Goal: Task Accomplishment & Management: Manage account settings

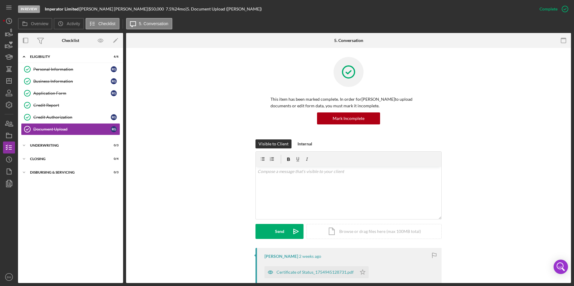
scroll to position [420, 0]
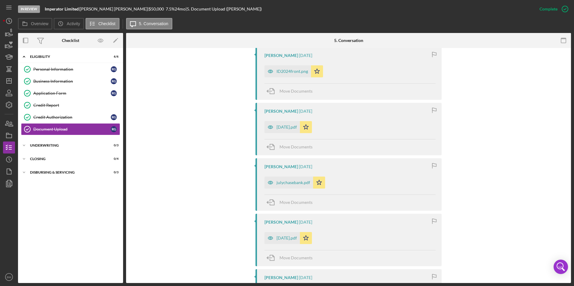
click at [474, 147] on div "Ryan Guffey 2 weeks ago Certificate of Status_1754945128731.pdf Icon/Star Move …" at bounding box center [348, 139] width 427 height 622
click at [471, 102] on div "Ryan Guffey 2 weeks ago Certificate of Status_1754945128731.pdf Icon/Star Move …" at bounding box center [348, 139] width 427 height 622
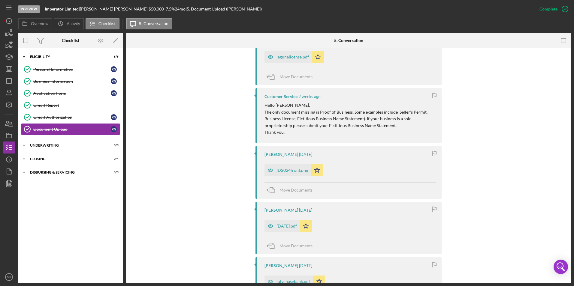
scroll to position [300, 0]
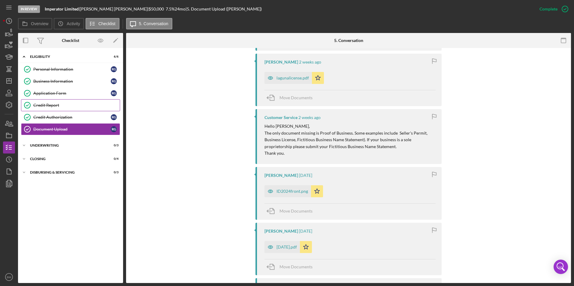
click at [41, 101] on link "Credit Report Credit Report" at bounding box center [70, 105] width 99 height 12
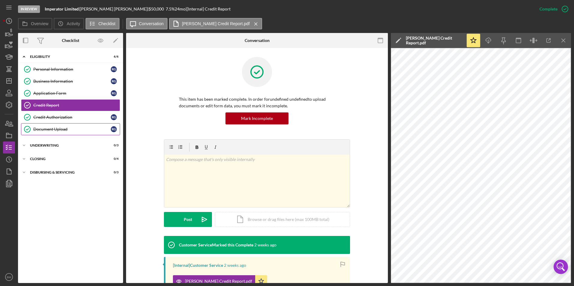
click at [61, 125] on link "Document Upload Document Upload R G" at bounding box center [70, 129] width 99 height 12
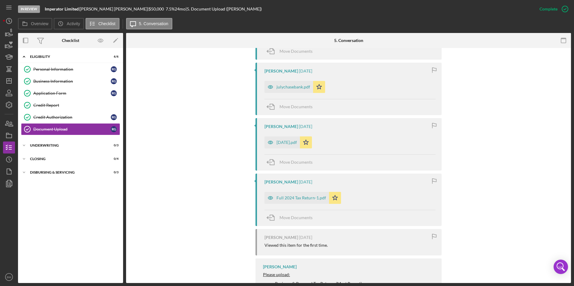
scroll to position [506, 0]
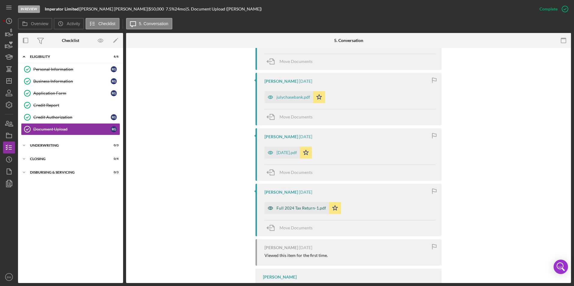
click at [290, 209] on div "Full 2024 Tax Return-1.pdf" at bounding box center [301, 208] width 50 height 5
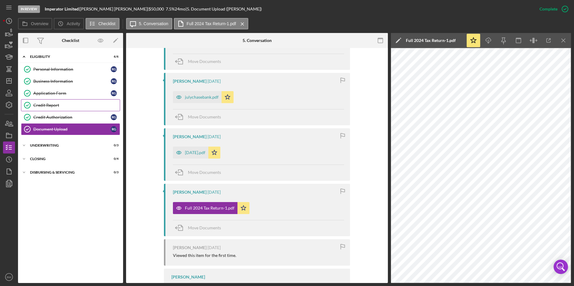
click at [72, 104] on div "Credit Report" at bounding box center [76, 105] width 86 height 5
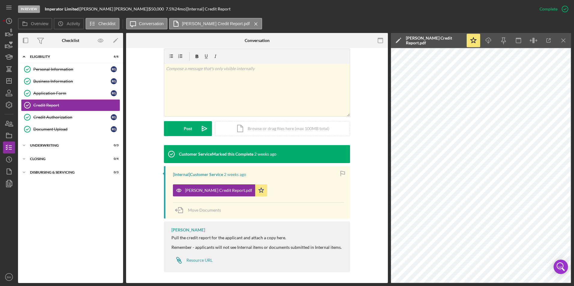
scroll to position [92, 0]
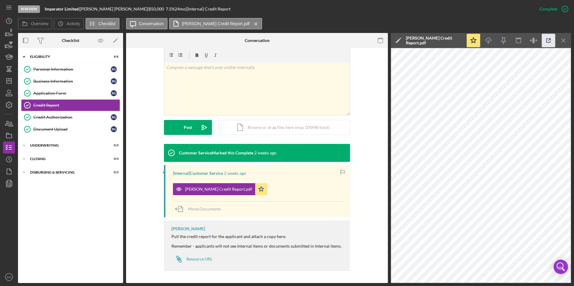
click at [545, 35] on icon "button" at bounding box center [549, 41] width 14 height 14
